Goal: Task Accomplishment & Management: Complete application form

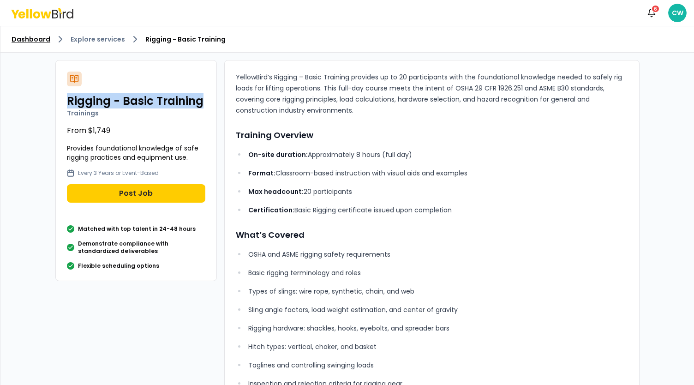
click at [40, 36] on link "Dashboard" at bounding box center [31, 39] width 39 height 9
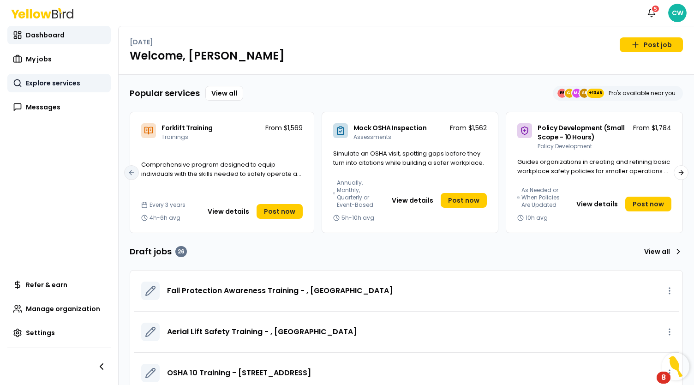
click at [63, 83] on span "Explore services" at bounding box center [53, 82] width 54 height 9
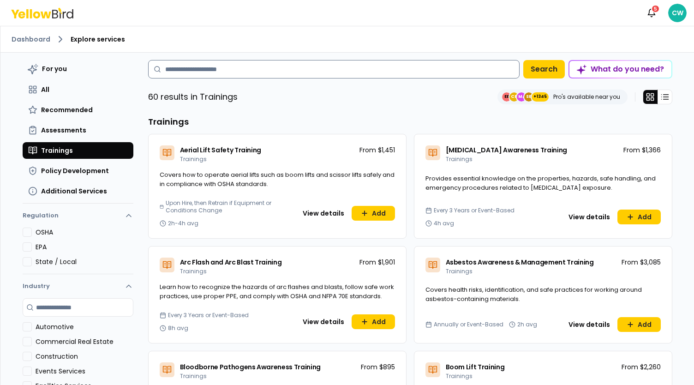
click at [204, 74] on input at bounding box center [333, 69] width 371 height 18
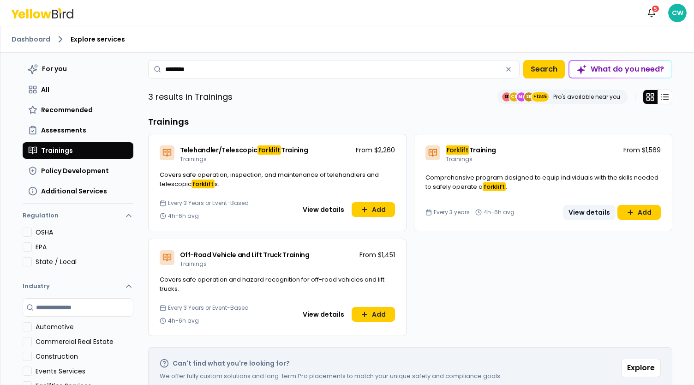
type input "********"
click at [597, 212] on button "View details" at bounding box center [589, 212] width 53 height 15
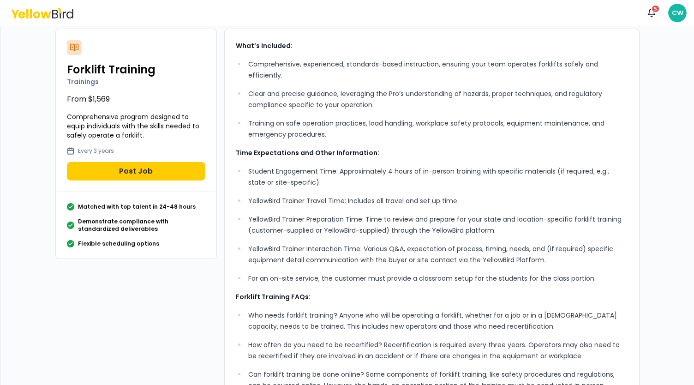
scroll to position [46, 0]
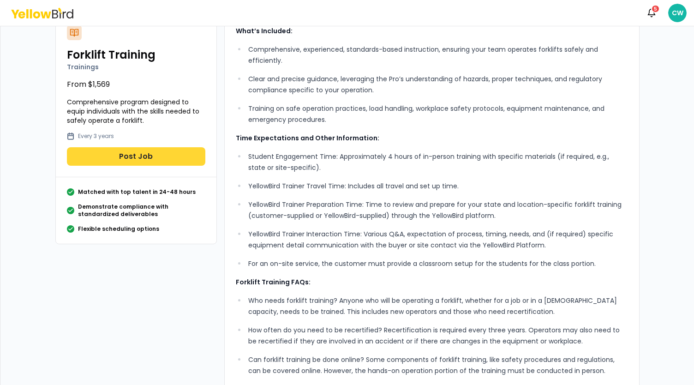
click at [153, 160] on button "Post Job" at bounding box center [136, 156] width 138 height 18
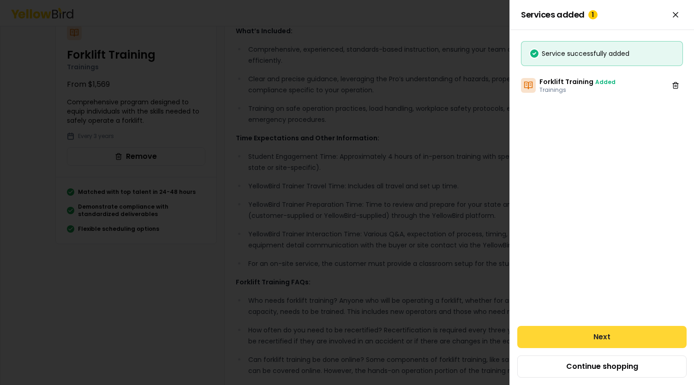
click at [619, 334] on button "Next" at bounding box center [601, 337] width 169 height 22
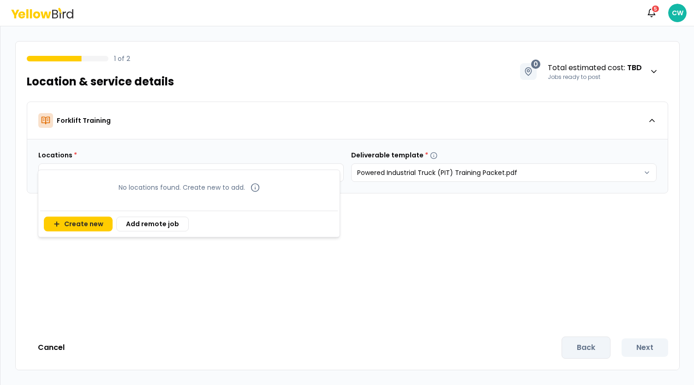
click at [221, 166] on html "Notifications 5 CW 1 of 2 Location & service details 0 Total estimated cost : T…" at bounding box center [347, 192] width 694 height 385
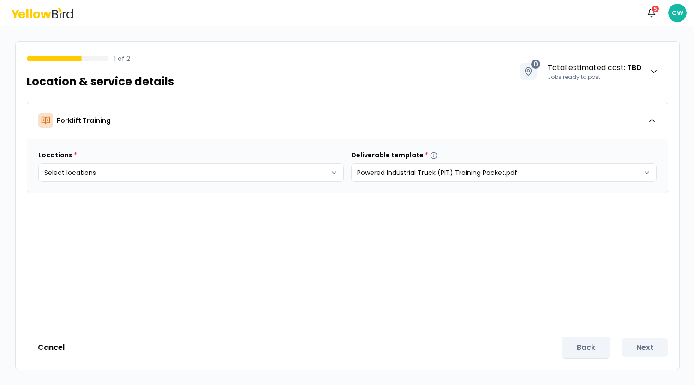
click at [277, 139] on html "Notifications 5 CW 1 of 2 Location & service details 0 Total estimated cost : T…" at bounding box center [347, 192] width 694 height 385
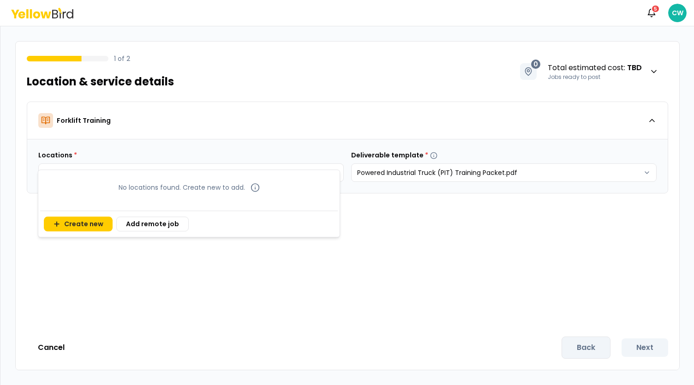
click at [226, 176] on body "Notifications 5 CW 1 of 2 Location & service details 0 Total estimated cost : T…" at bounding box center [347, 192] width 694 height 385
click at [69, 226] on button "Create new" at bounding box center [78, 223] width 69 height 15
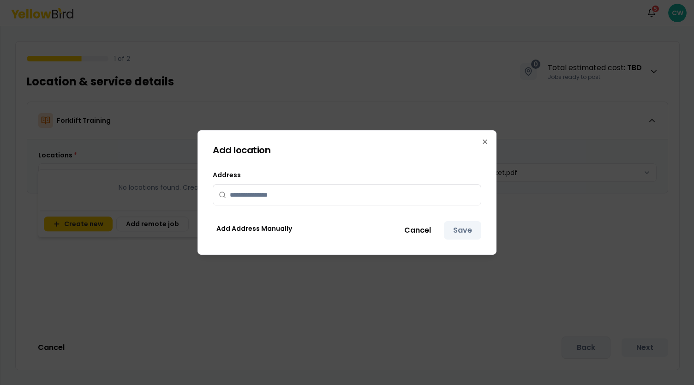
click at [318, 204] on div at bounding box center [346, 194] width 267 height 21
click at [309, 194] on input "text" at bounding box center [352, 194] width 245 height 20
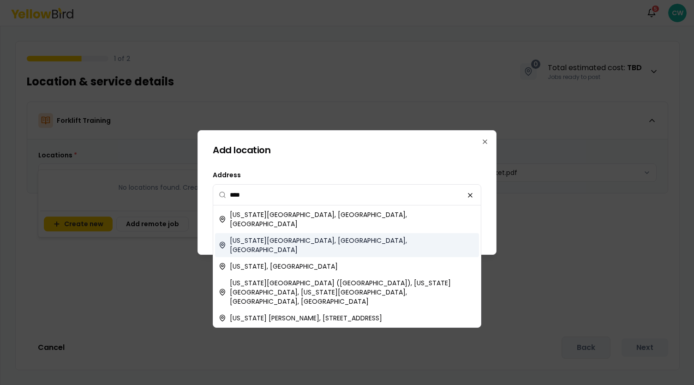
click at [281, 236] on span "[US_STATE][GEOGRAPHIC_DATA], [GEOGRAPHIC_DATA], [GEOGRAPHIC_DATA]" at bounding box center [352, 245] width 245 height 18
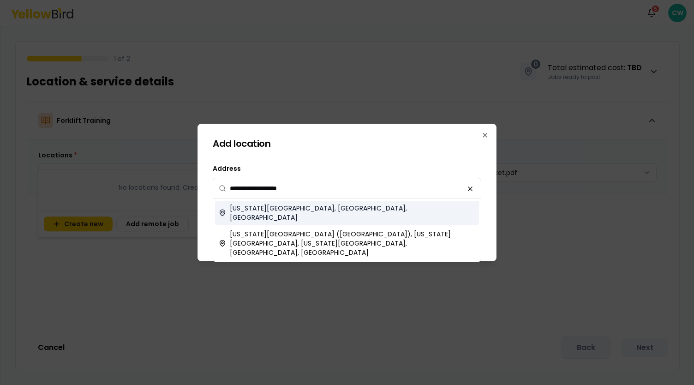
click at [325, 214] on div "[US_STATE][GEOGRAPHIC_DATA], [GEOGRAPHIC_DATA], [GEOGRAPHIC_DATA]" at bounding box center [347, 213] width 264 height 24
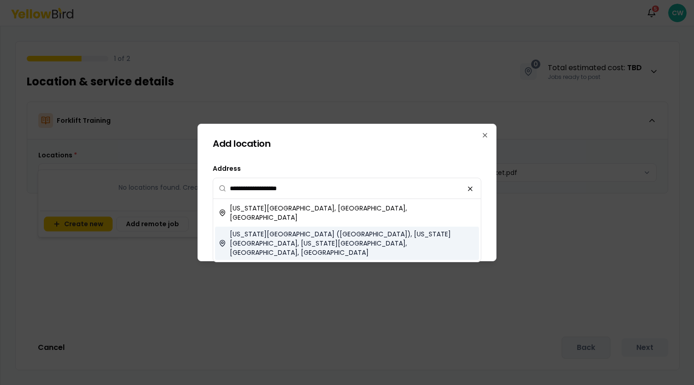
click at [320, 234] on span "[US_STATE][GEOGRAPHIC_DATA] ([GEOGRAPHIC_DATA]), [US_STATE][GEOGRAPHIC_DATA], […" at bounding box center [352, 243] width 245 height 28
type input "**********"
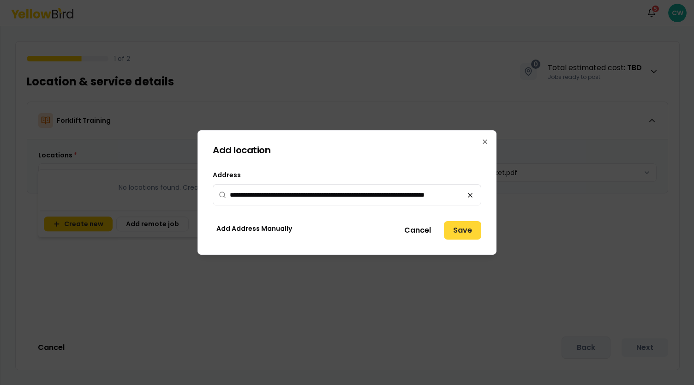
click at [461, 231] on button "Save" at bounding box center [462, 230] width 37 height 18
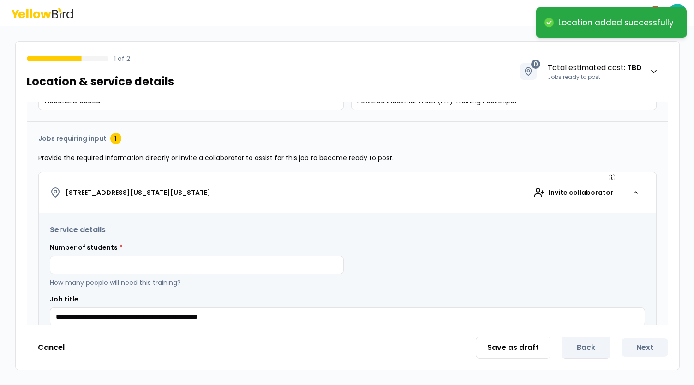
scroll to position [92, 0]
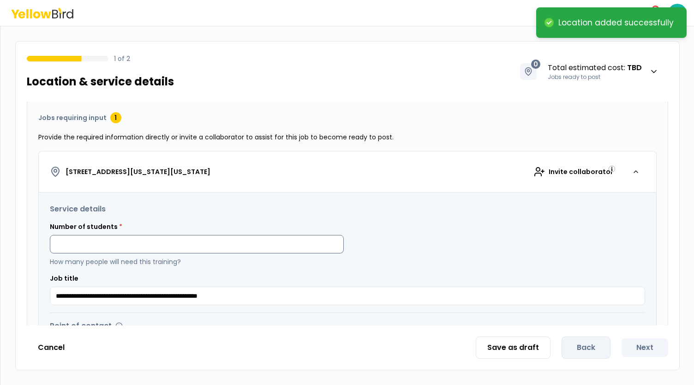
click at [136, 243] on input at bounding box center [197, 244] width 294 height 18
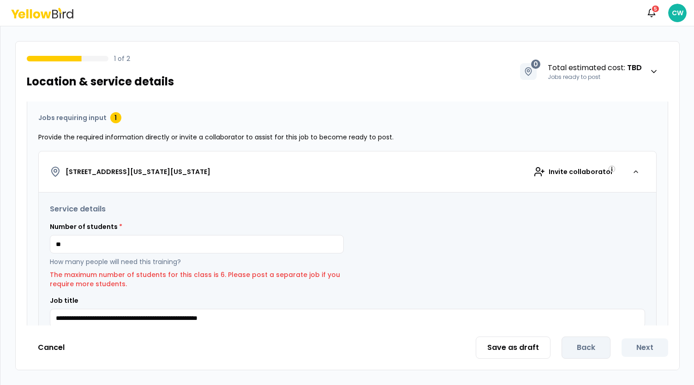
click at [480, 240] on div "Number of students * ** How many people will need this training? The maximum nu…" at bounding box center [347, 255] width 595 height 66
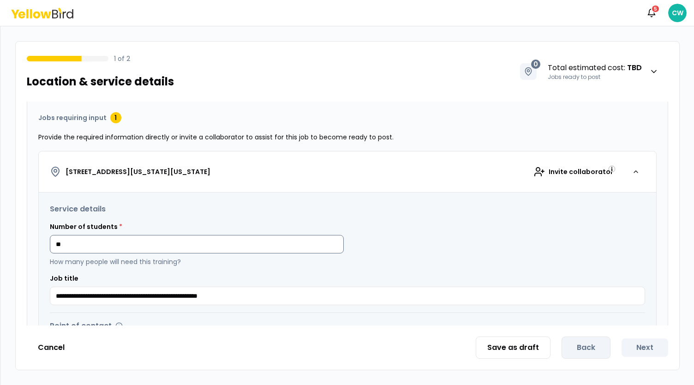
click at [101, 237] on input "**" at bounding box center [197, 244] width 294 height 18
drag, startPoint x: 82, startPoint y: 242, endPoint x: 34, endPoint y: 239, distance: 47.5
click at [34, 239] on div "**********" at bounding box center [347, 357] width 640 height 512
type input "*"
click at [391, 240] on div "Number of students * * How many people will need this training?" at bounding box center [347, 244] width 595 height 44
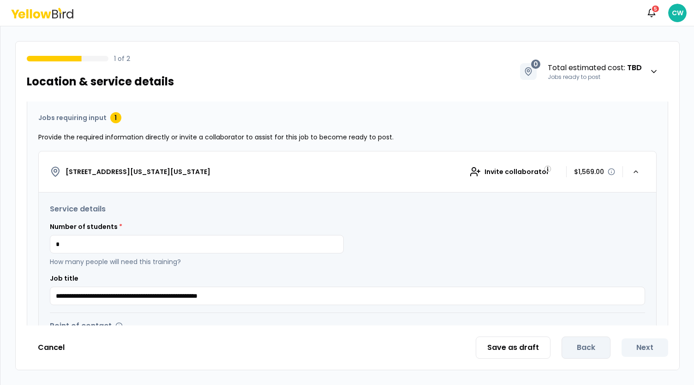
click at [43, 13] on icon at bounding box center [42, 13] width 62 height 11
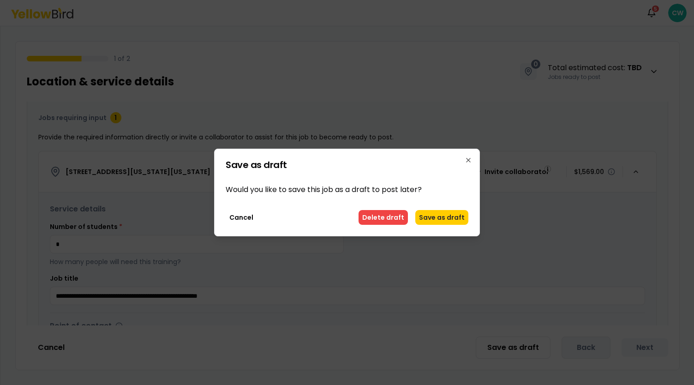
click at [394, 212] on button "Delete draft" at bounding box center [382, 217] width 49 height 15
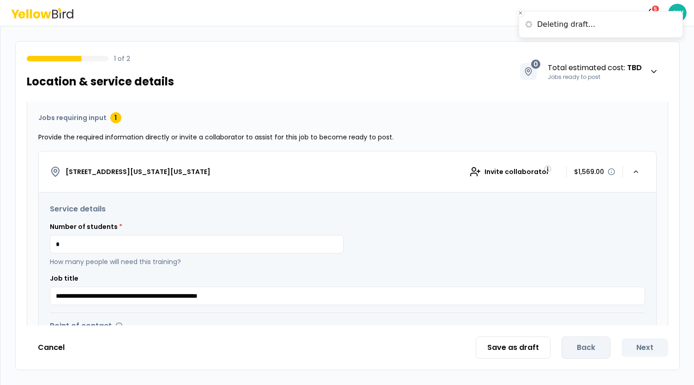
scroll to position [0, 0]
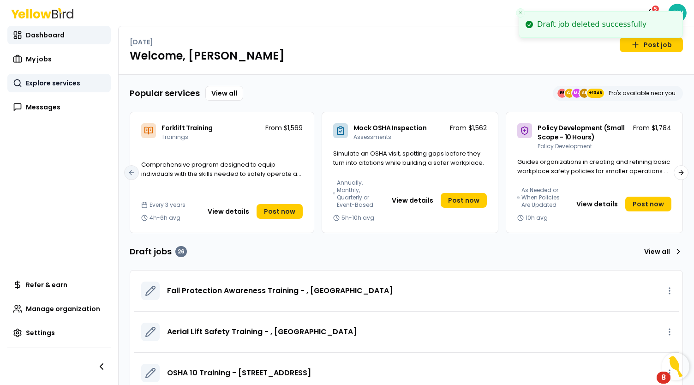
click at [43, 83] on span "Explore services" at bounding box center [53, 82] width 54 height 9
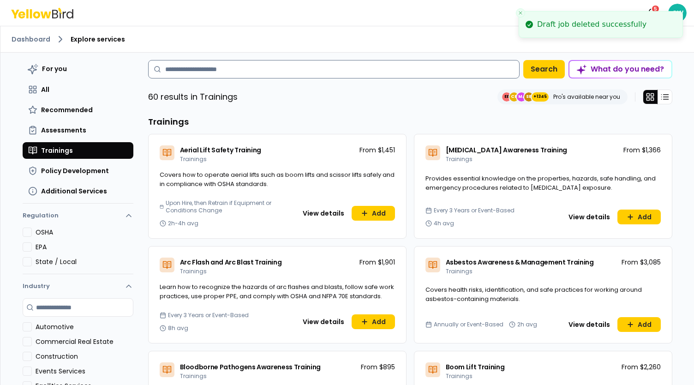
click at [192, 72] on input at bounding box center [333, 69] width 371 height 18
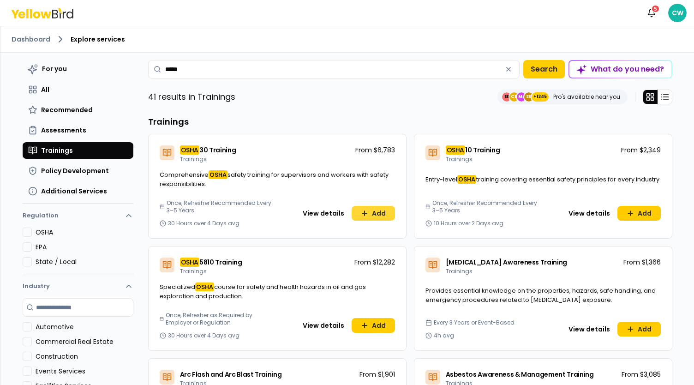
type input "****"
click at [365, 213] on button "Add" at bounding box center [372, 213] width 43 height 15
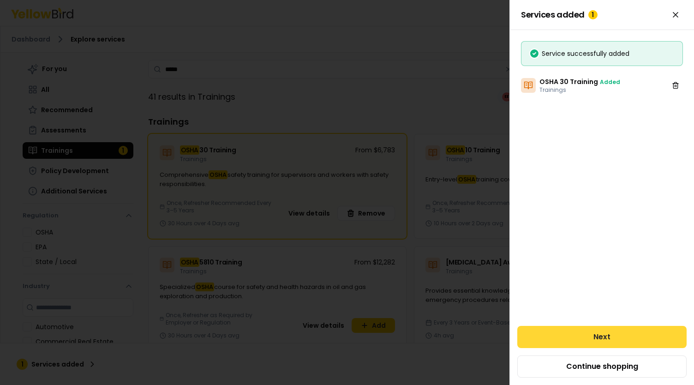
click at [604, 342] on button "Next" at bounding box center [601, 337] width 169 height 22
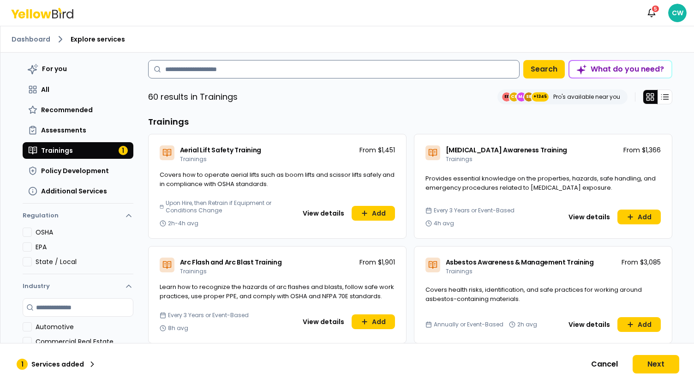
click at [205, 73] on input at bounding box center [333, 69] width 371 height 18
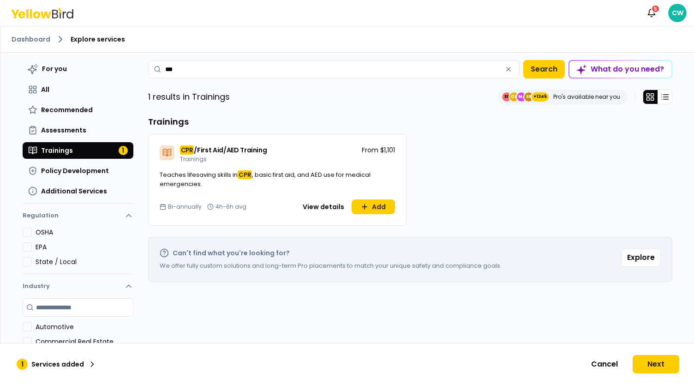
type input "***"
drag, startPoint x: 263, startPoint y: 150, endPoint x: 177, endPoint y: 152, distance: 86.2
click at [177, 152] on div "CPR /First Aid/AED Training Trainings From $1,101" at bounding box center [276, 152] width 257 height 36
copy span "CPR /First Aid/AED Training"
